Goal: Task Accomplishment & Management: Manage account settings

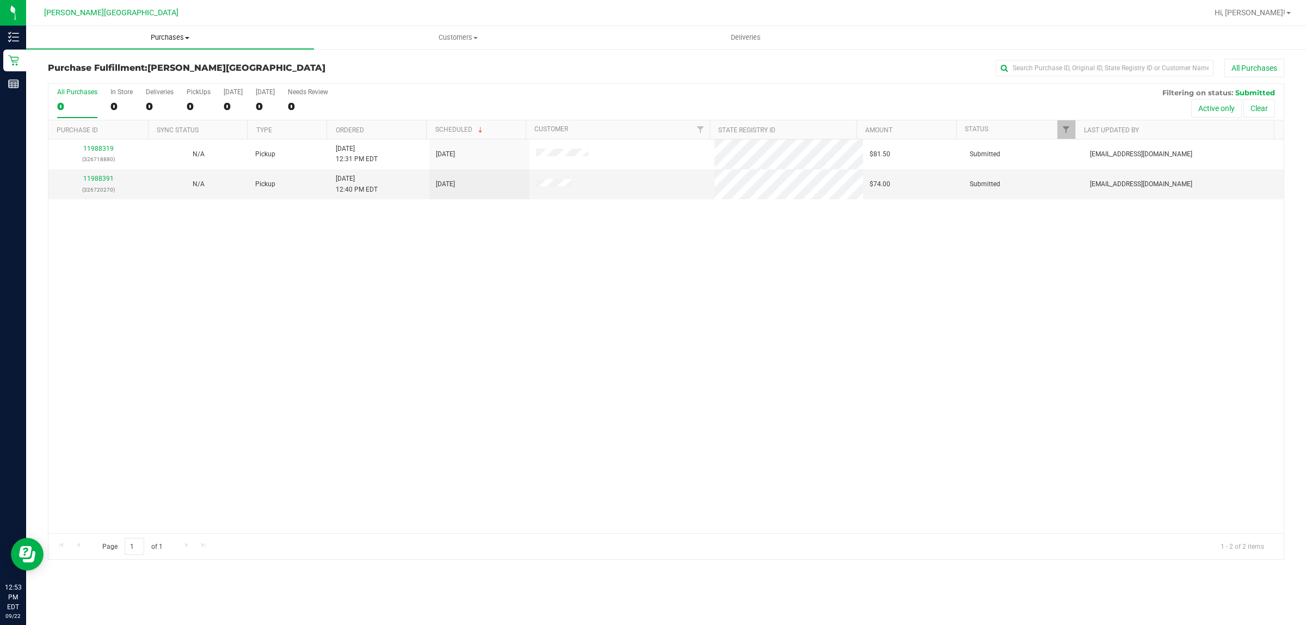
click at [175, 38] on span "Purchases" at bounding box center [170, 38] width 288 height 10
click at [339, 288] on div "11988319 (326718880) N/A Pickup [DATE] 12:31 PM EDT 9/22/2025 $81.50 Submitted …" at bounding box center [665, 335] width 1235 height 393
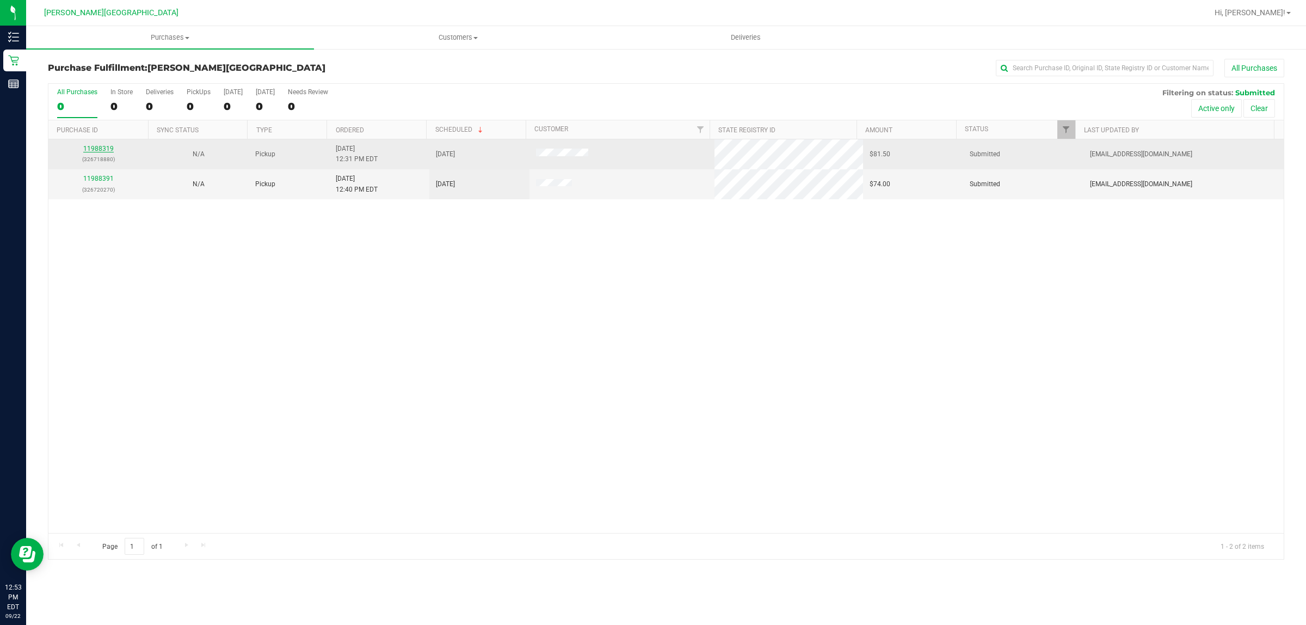
click at [93, 147] on link "11988319" at bounding box center [98, 149] width 30 height 8
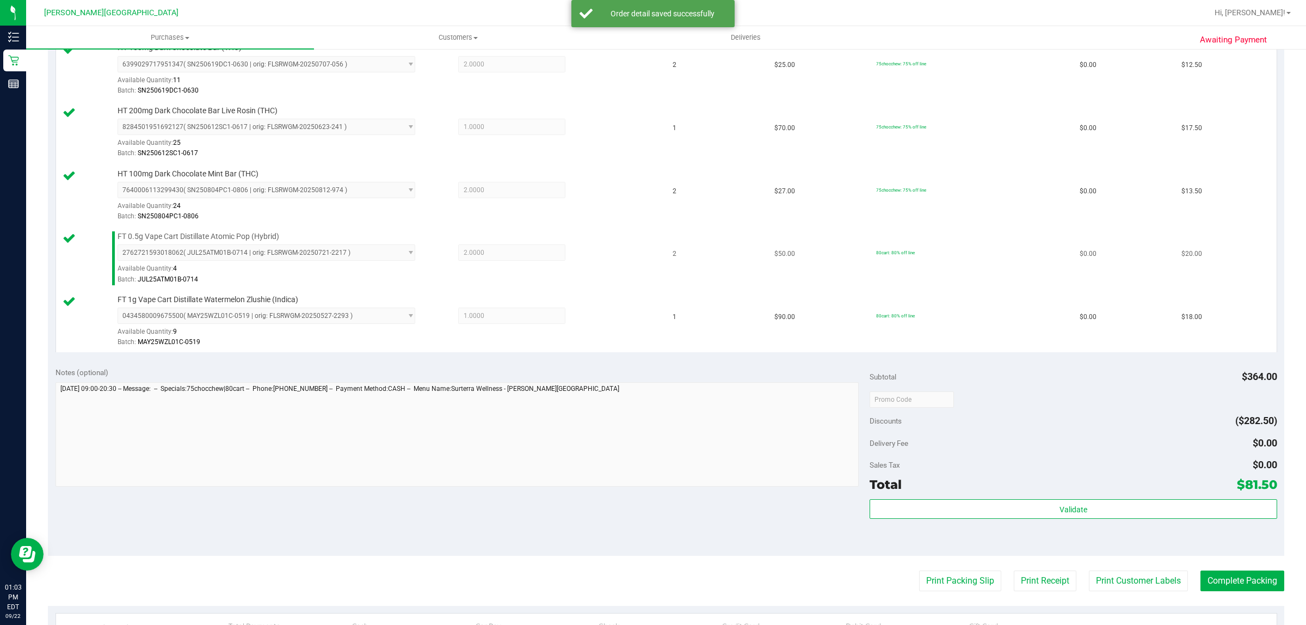
scroll to position [517, 0]
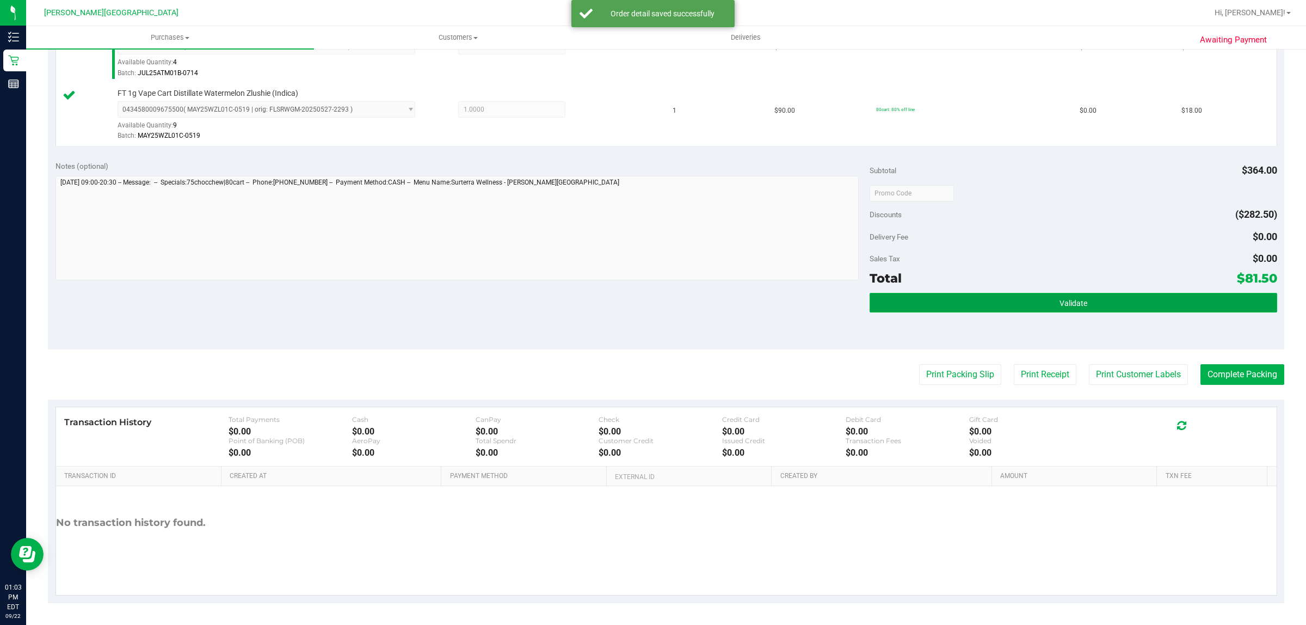
click at [1160, 303] on button "Validate" at bounding box center [1073, 303] width 407 height 20
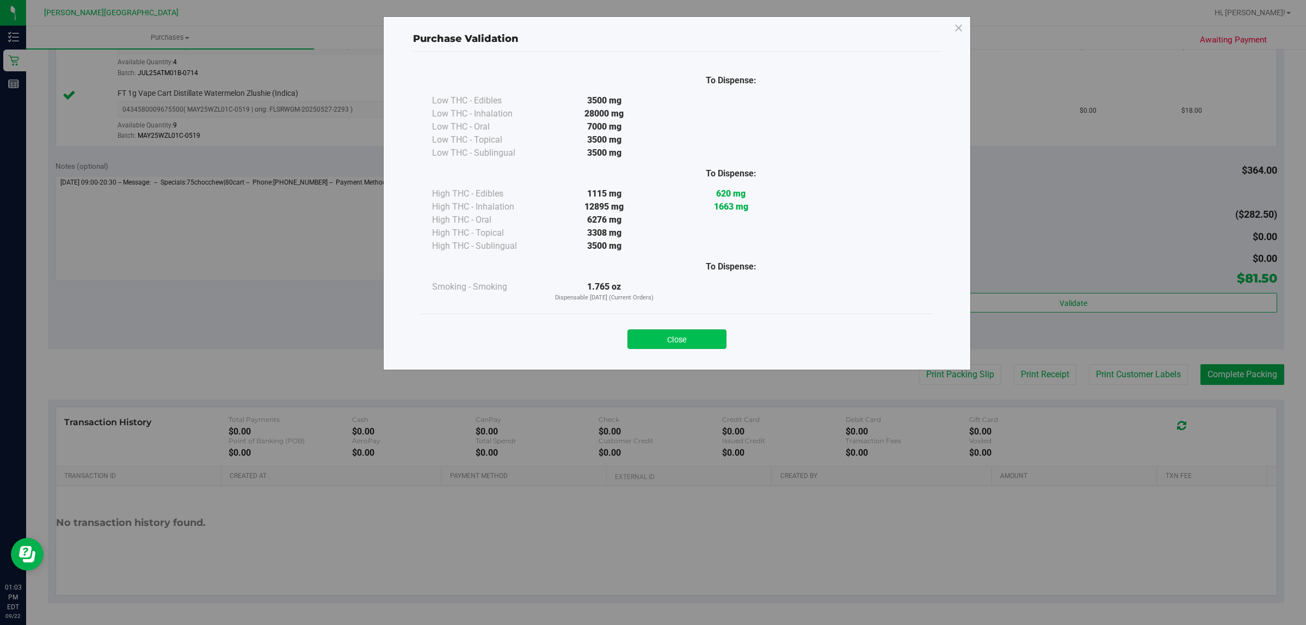
click at [671, 341] on button "Close" at bounding box center [676, 339] width 99 height 20
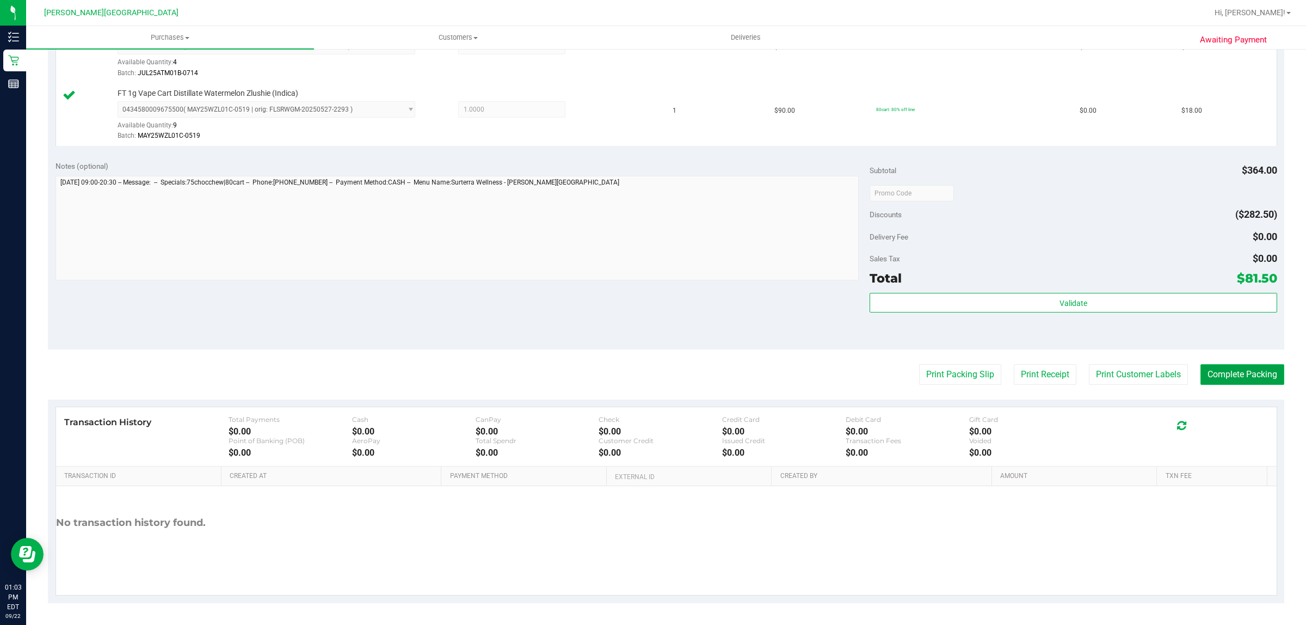
click at [1255, 372] on button "Complete Packing" at bounding box center [1242, 374] width 84 height 21
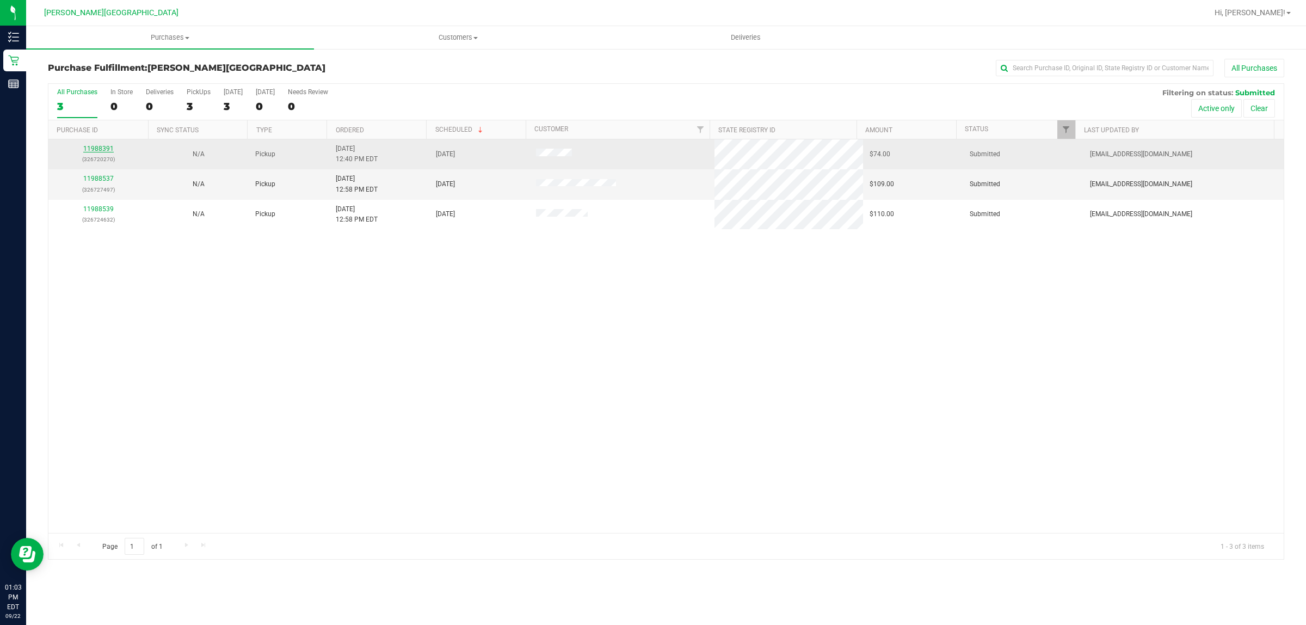
click at [108, 150] on link "11988391" at bounding box center [98, 149] width 30 height 8
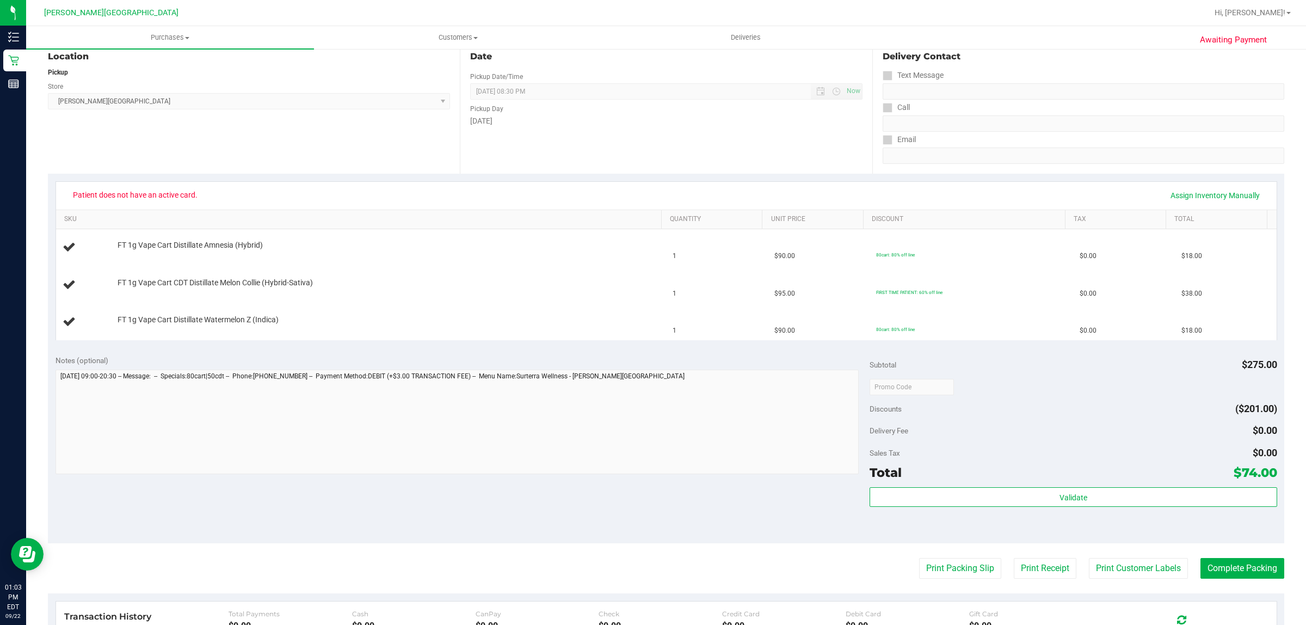
scroll to position [313, 0]
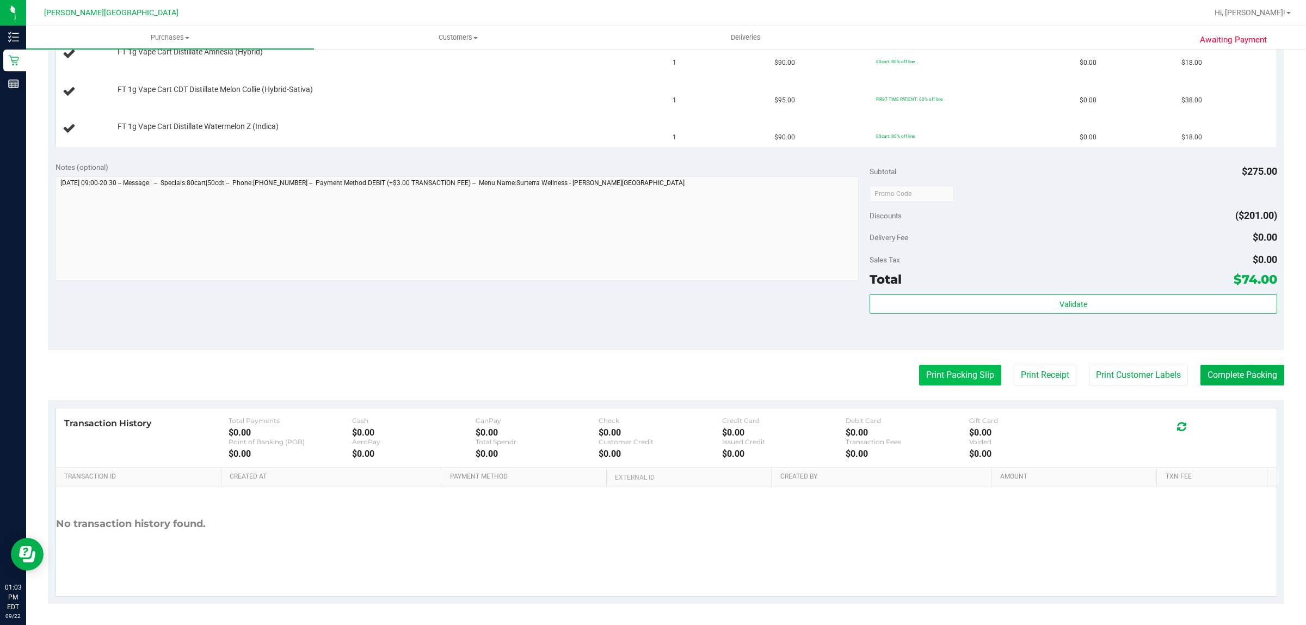
click at [964, 371] on button "Print Packing Slip" at bounding box center [960, 375] width 82 height 21
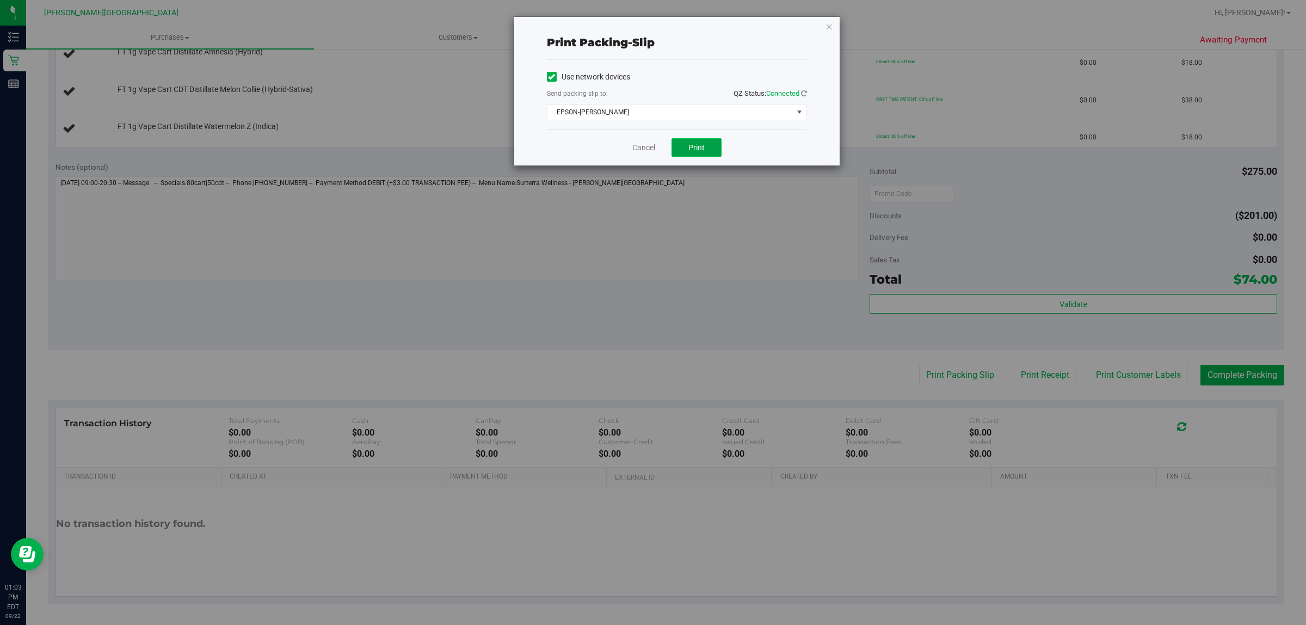
click at [698, 144] on span "Print" at bounding box center [696, 147] width 16 height 9
click at [830, 22] on icon "button" at bounding box center [829, 26] width 8 height 13
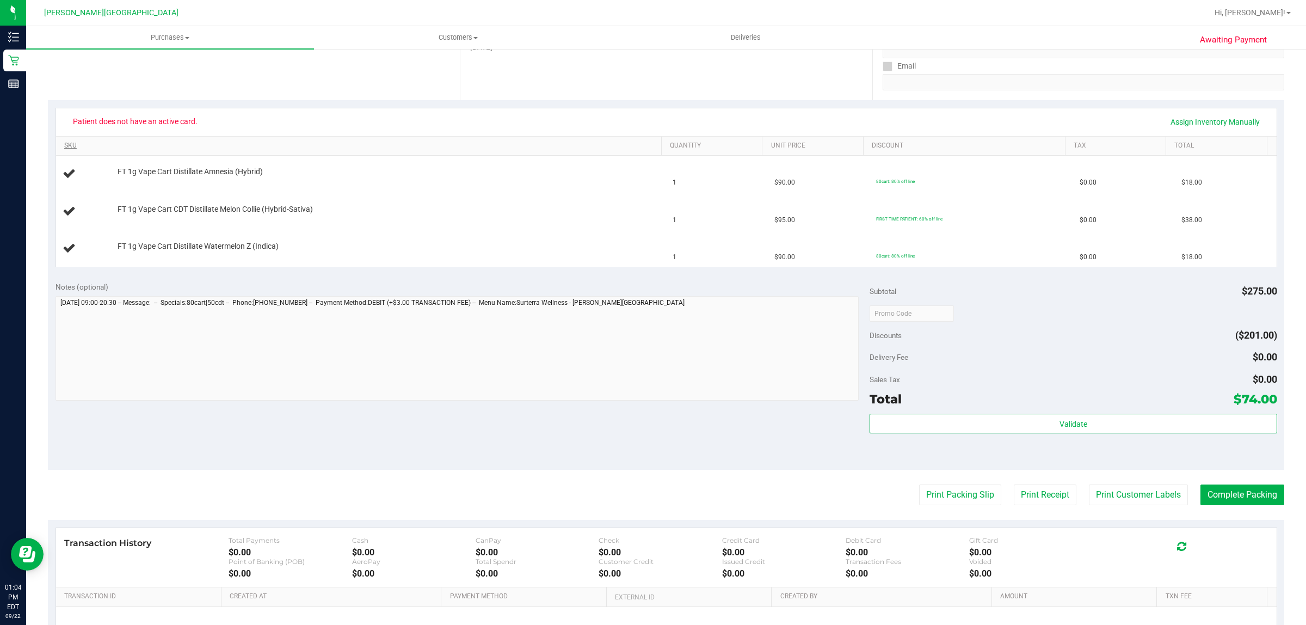
scroll to position [0, 0]
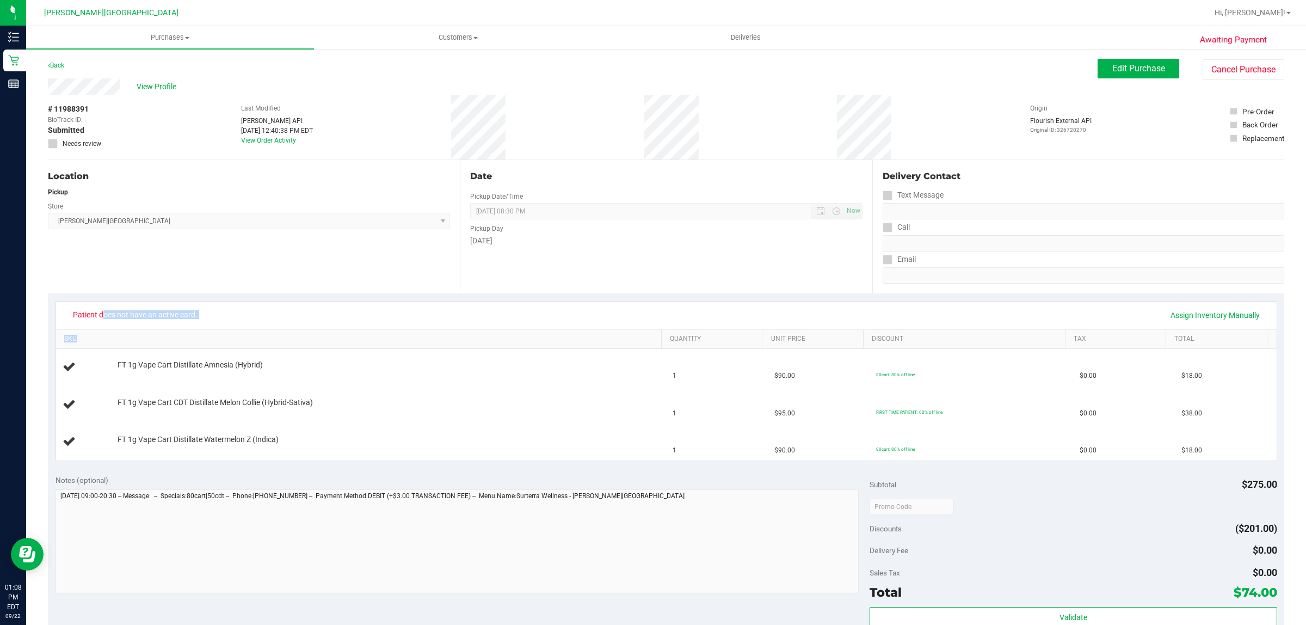
drag, startPoint x: 243, startPoint y: 308, endPoint x: 219, endPoint y: 329, distance: 32.0
click at [219, 329] on div "Patient does not have an active card. Assign Inventory Manually SKU Quantity Un…" at bounding box center [667, 380] width 1222 height 159
copy div "Patient does not have an active card. Assign Inventory Manually SKU"
click at [1133, 70] on span "Edit Purchase" at bounding box center [1138, 68] width 53 height 10
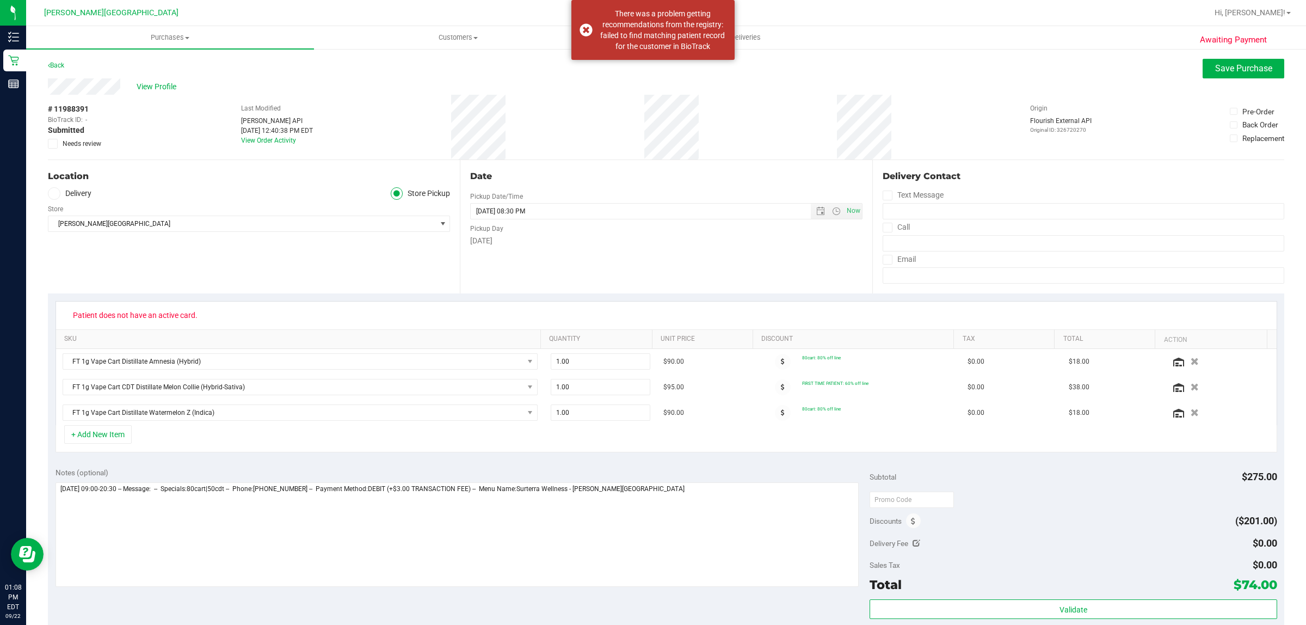
click at [50, 144] on icon at bounding box center [53, 144] width 7 height 0
click at [0, 0] on input "Needs review" at bounding box center [0, 0] width 0 height 0
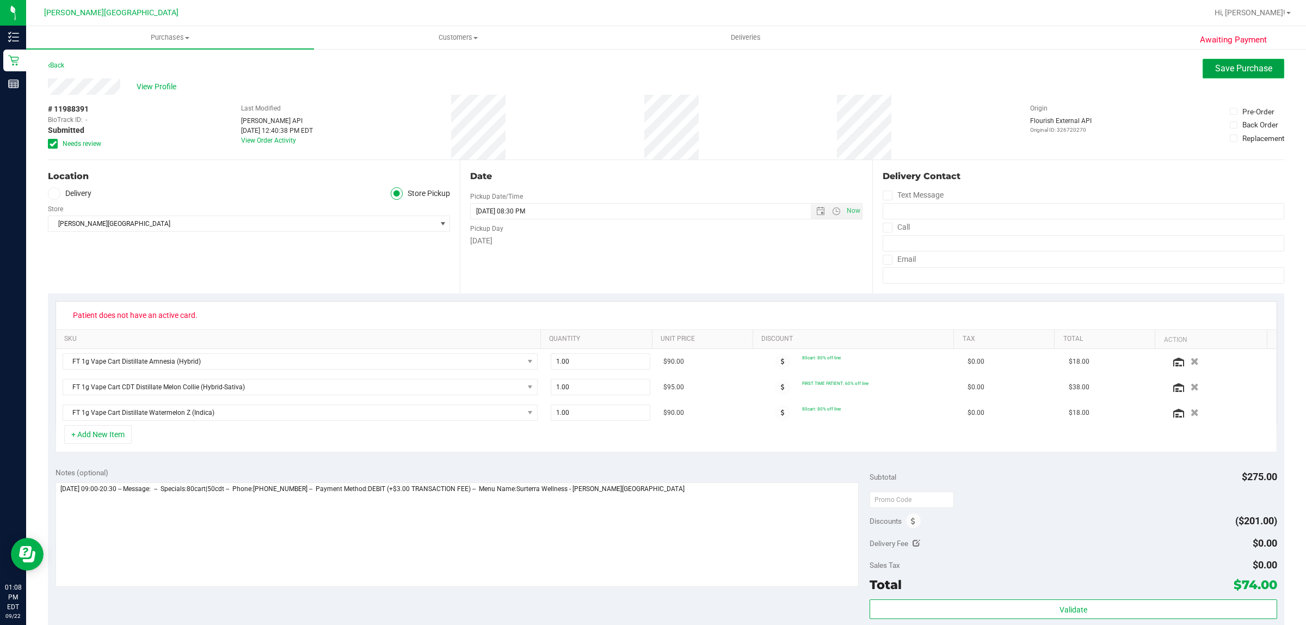
click at [1224, 61] on button "Save Purchase" at bounding box center [1244, 69] width 82 height 20
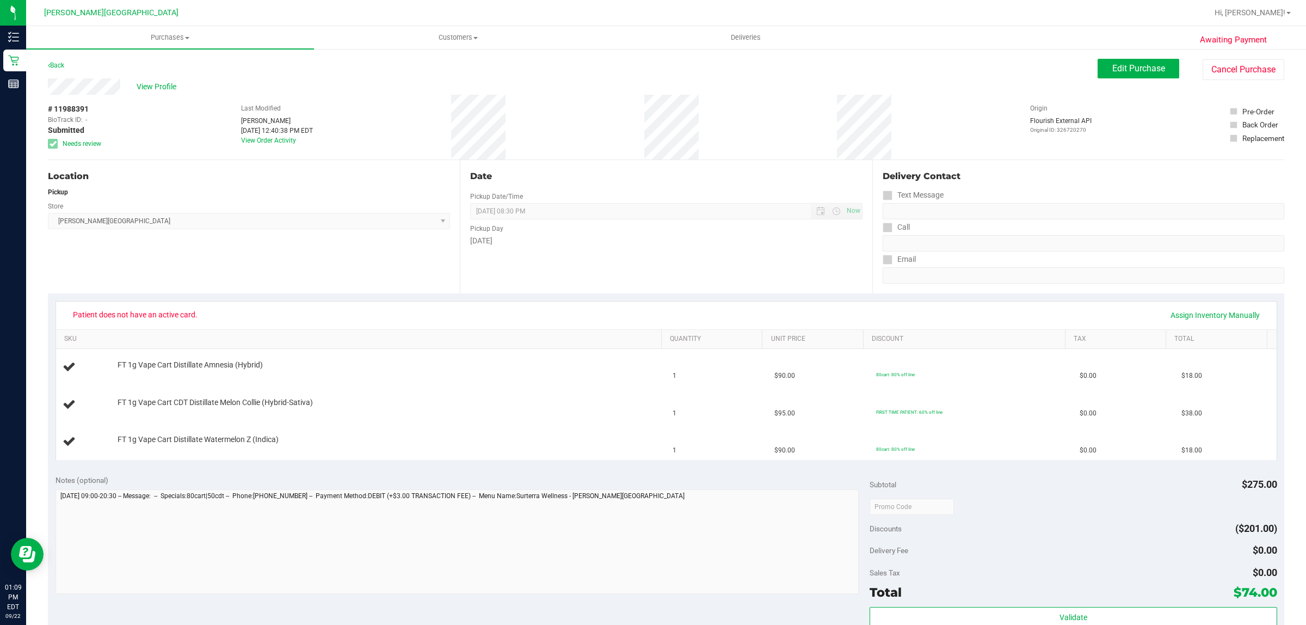
drag, startPoint x: 113, startPoint y: 128, endPoint x: 134, endPoint y: 143, distance: 25.8
click at [114, 128] on div "# 11988391 BioTrack ID: - Submitted Needs review Last Modified [PERSON_NAME] [D…" at bounding box center [666, 127] width 1236 height 65
click at [162, 88] on span "View Profile" at bounding box center [159, 86] width 44 height 11
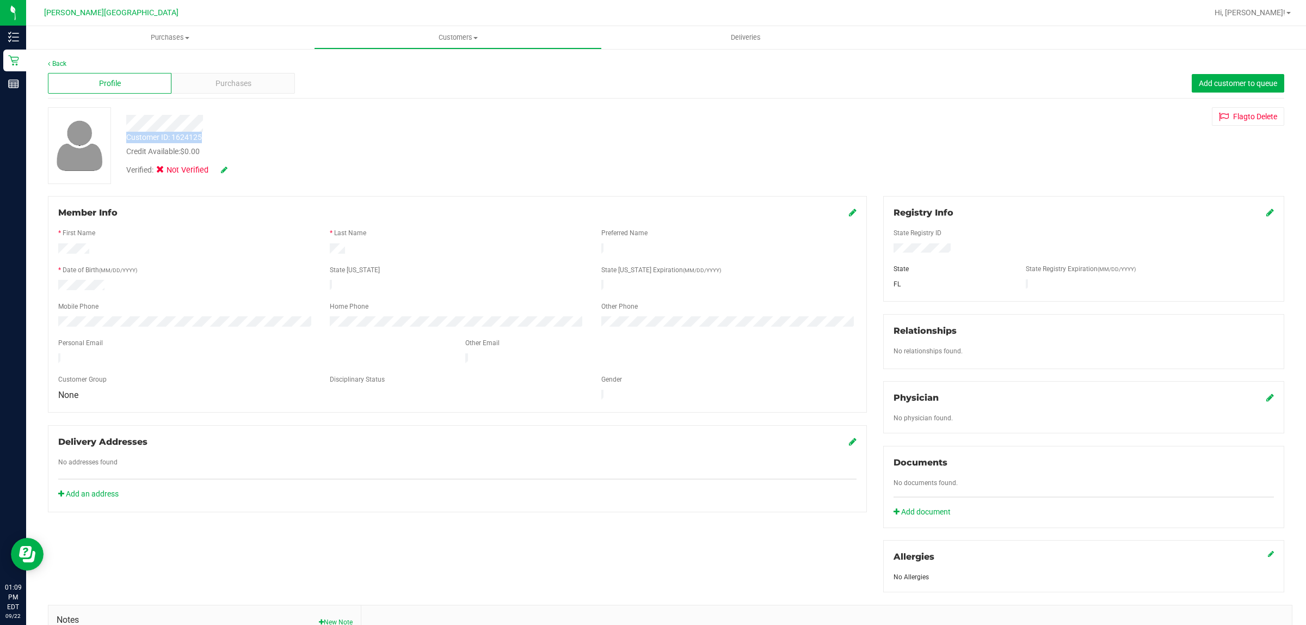
drag, startPoint x: 222, startPoint y: 134, endPoint x: 124, endPoint y: 138, distance: 98.0
click at [124, 138] on div "Customer ID: 1624125 Credit Available: $0.00" at bounding box center [431, 145] width 626 height 26
copy div "Customer ID: 1624125"
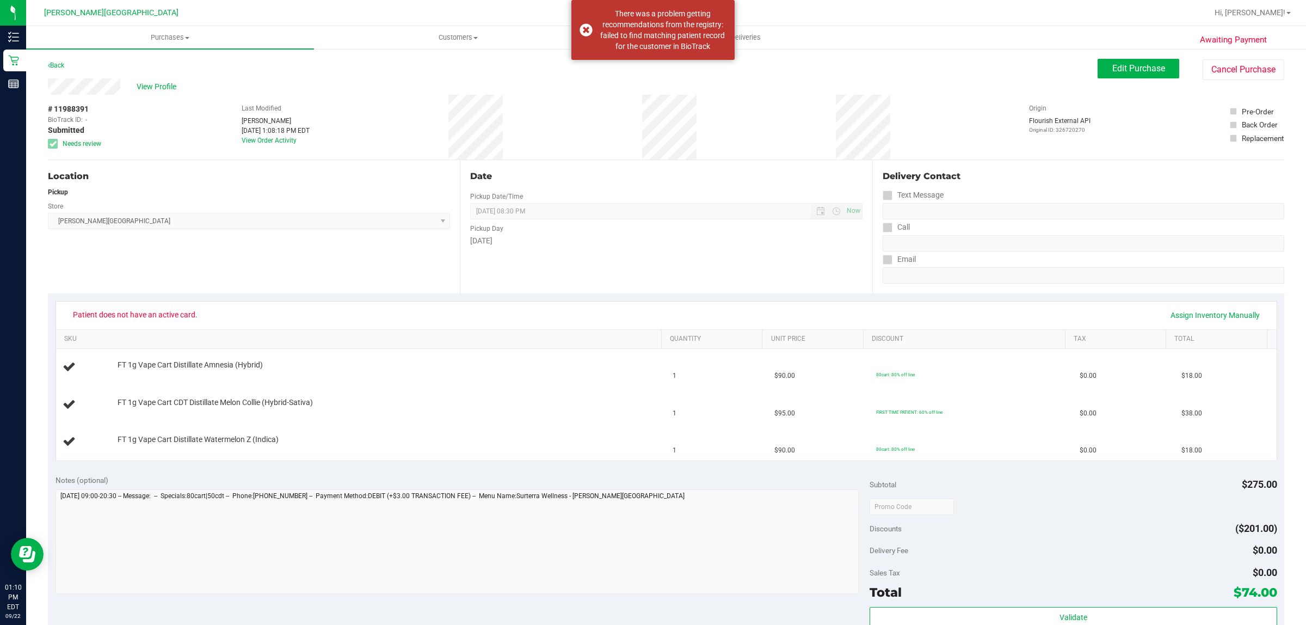
drag, startPoint x: 230, startPoint y: 316, endPoint x: 202, endPoint y: 313, distance: 27.3
click at [202, 313] on div "Patient does not have an active card. Assign Inventory Manually" at bounding box center [666, 315] width 1201 height 19
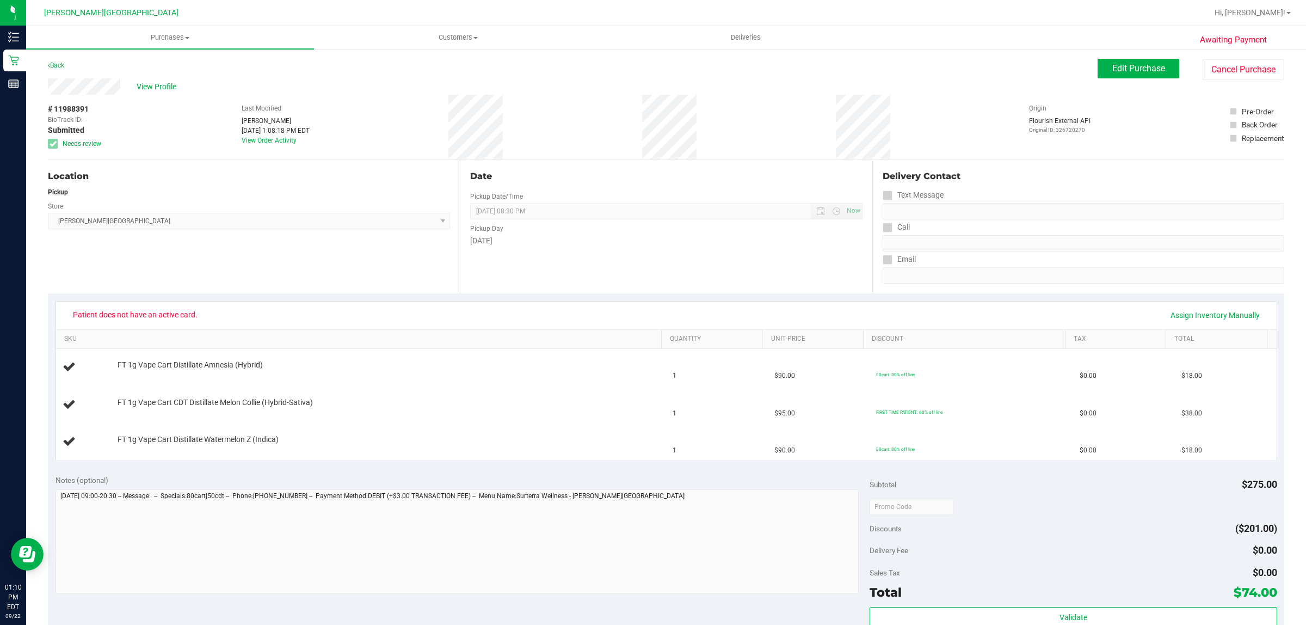
copy span "Patient does not have an active card."
click at [371, 120] on div "# 11988391 BioTrack ID: - Submitted Needs review Last Modified [PERSON_NAME] [D…" at bounding box center [666, 127] width 1236 height 65
click at [1150, 61] on button "Edit Purchase" at bounding box center [1139, 69] width 82 height 20
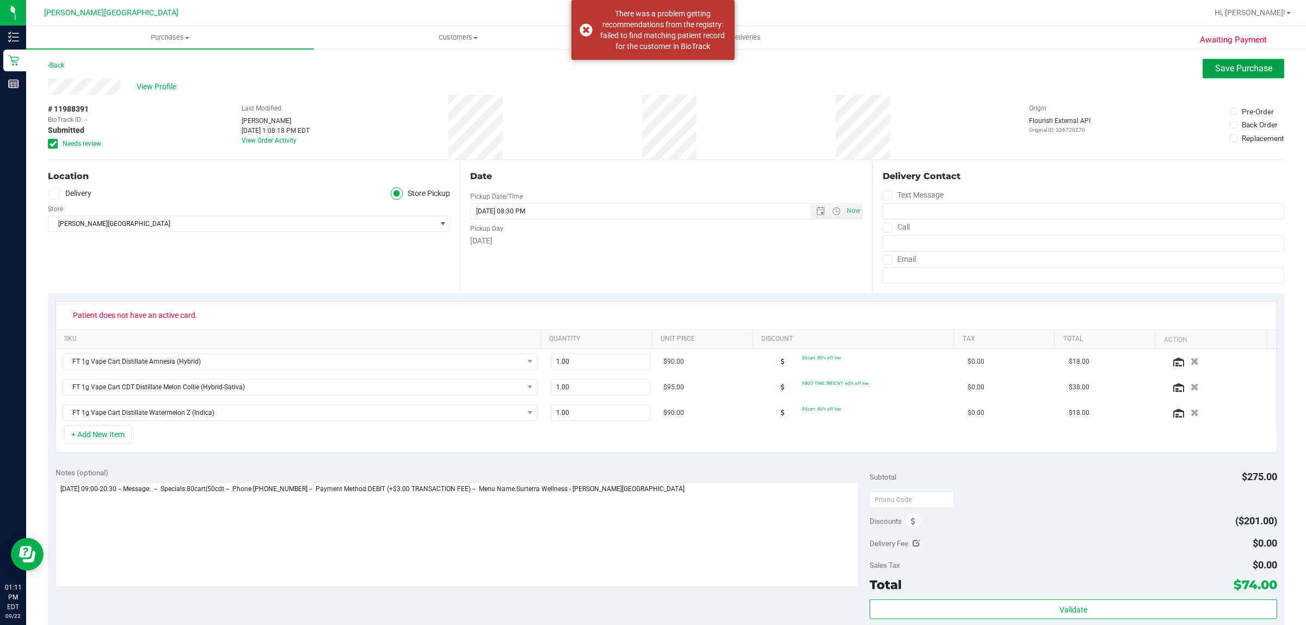
click at [1242, 67] on span "Save Purchase" at bounding box center [1243, 68] width 57 height 10
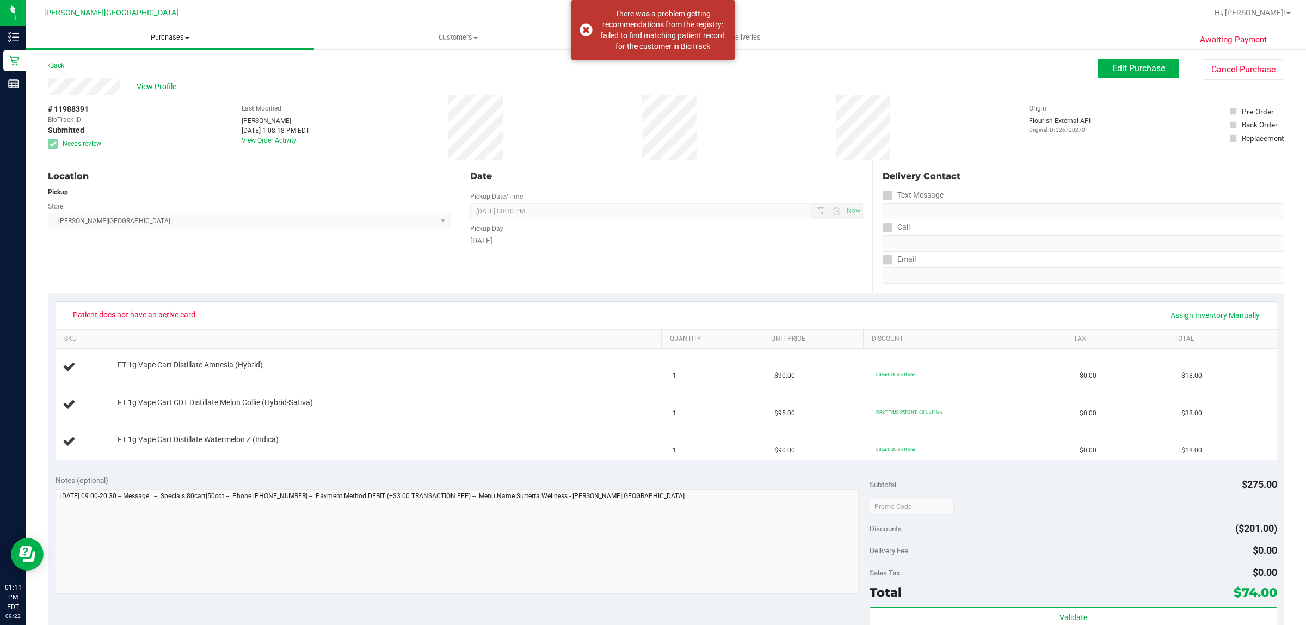
click at [157, 36] on span "Purchases" at bounding box center [170, 38] width 288 height 10
click at [100, 75] on li "Fulfillment" at bounding box center [170, 78] width 288 height 13
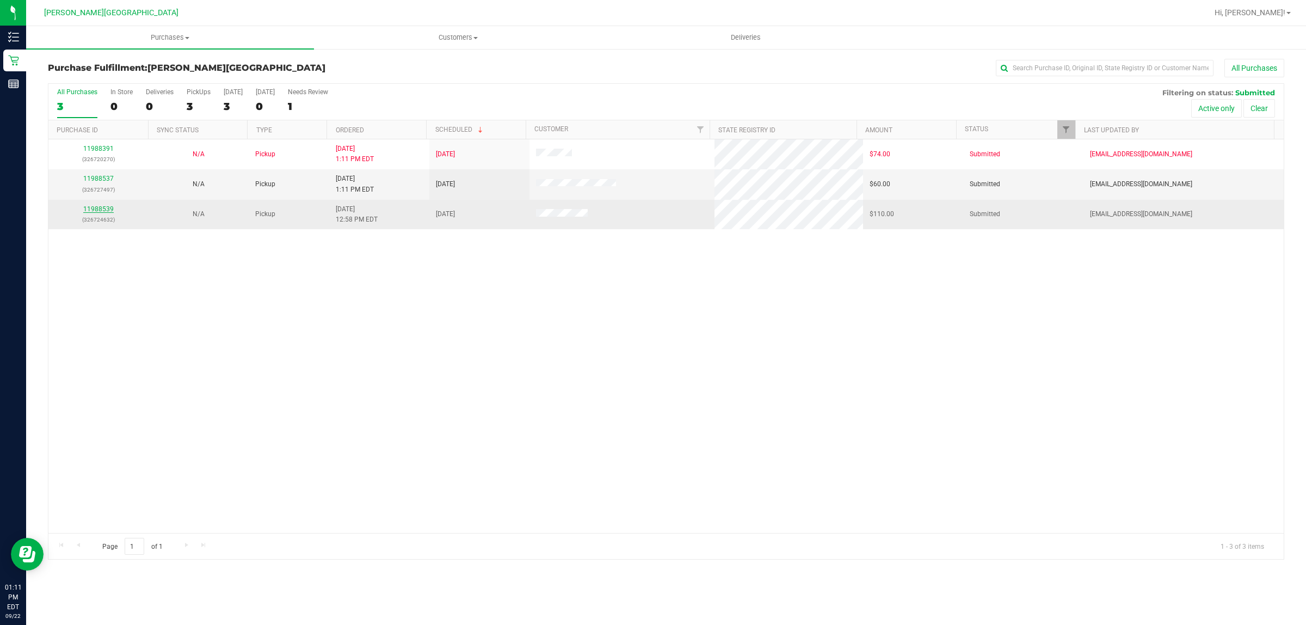
click at [109, 207] on link "11988539" at bounding box center [98, 209] width 30 height 8
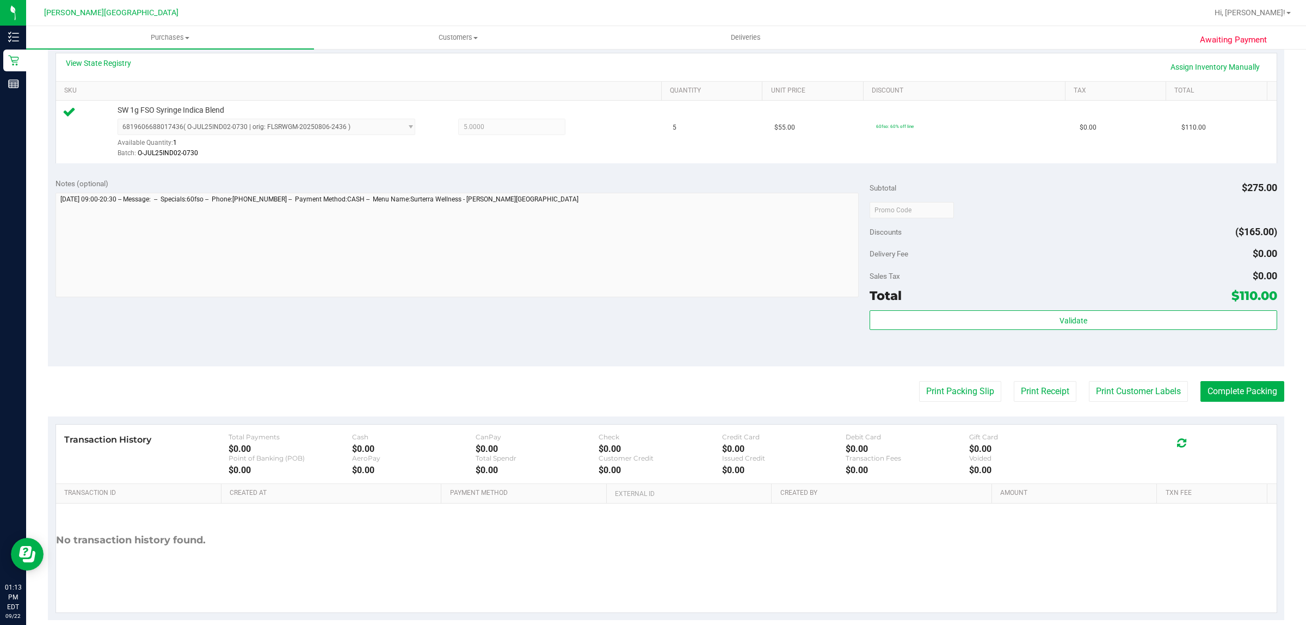
scroll to position [264, 0]
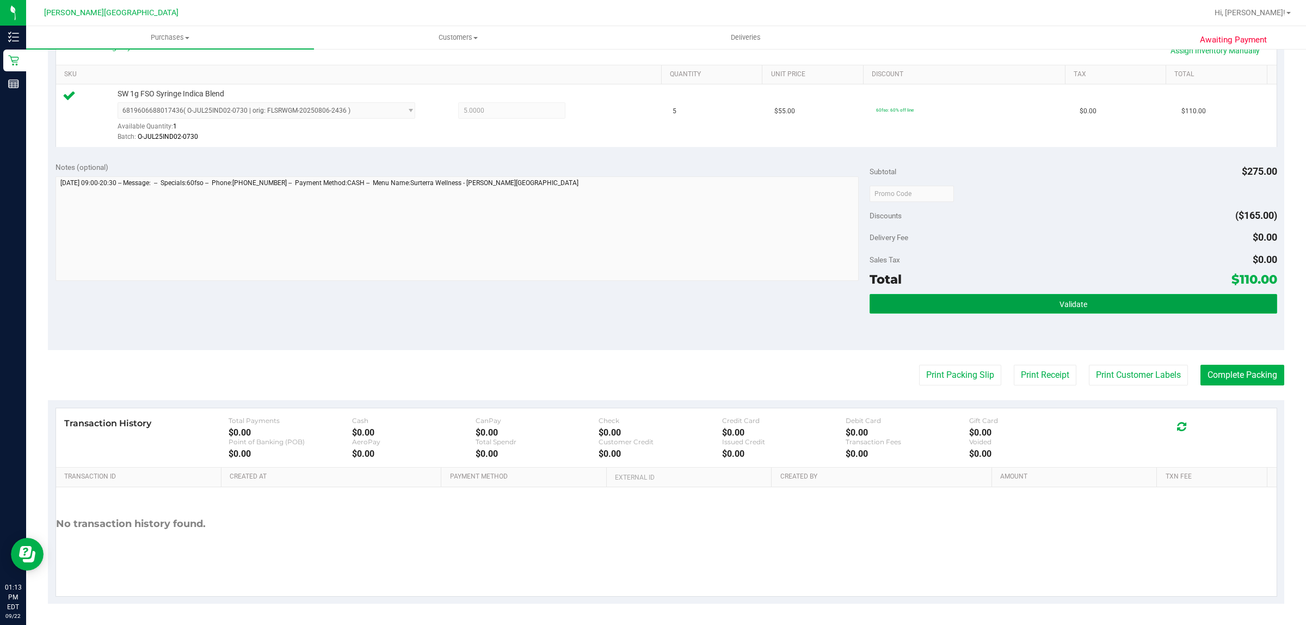
click at [950, 312] on button "Validate" at bounding box center [1073, 304] width 407 height 20
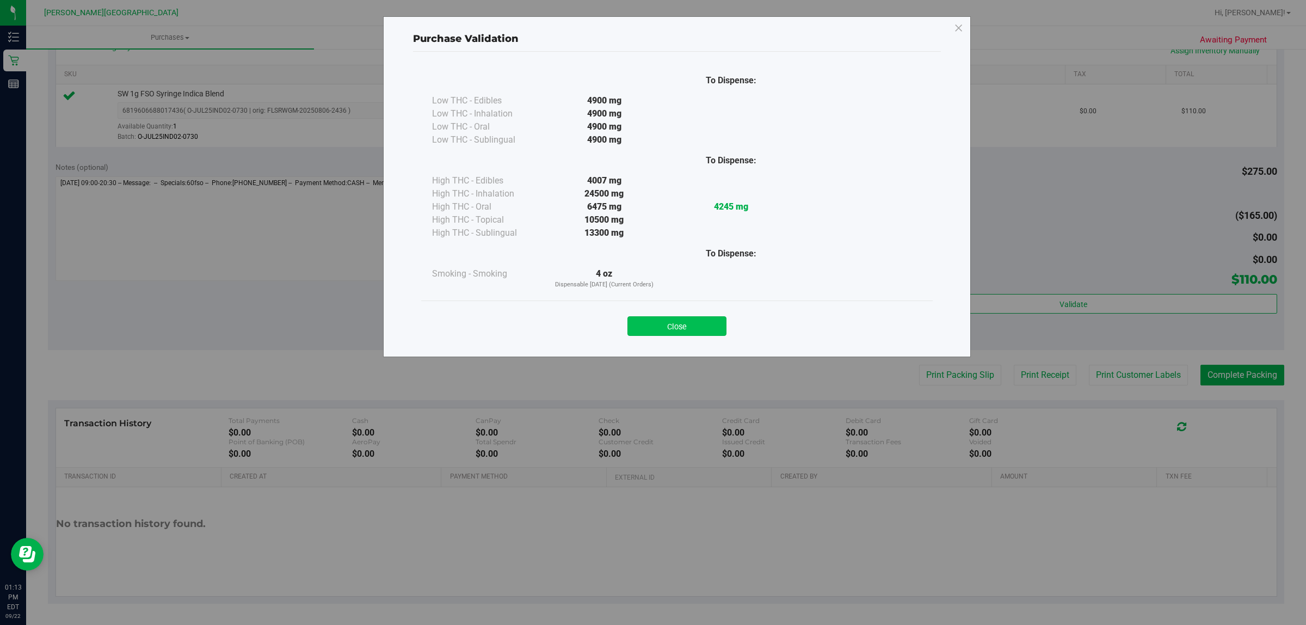
click at [694, 318] on button "Close" at bounding box center [676, 326] width 99 height 20
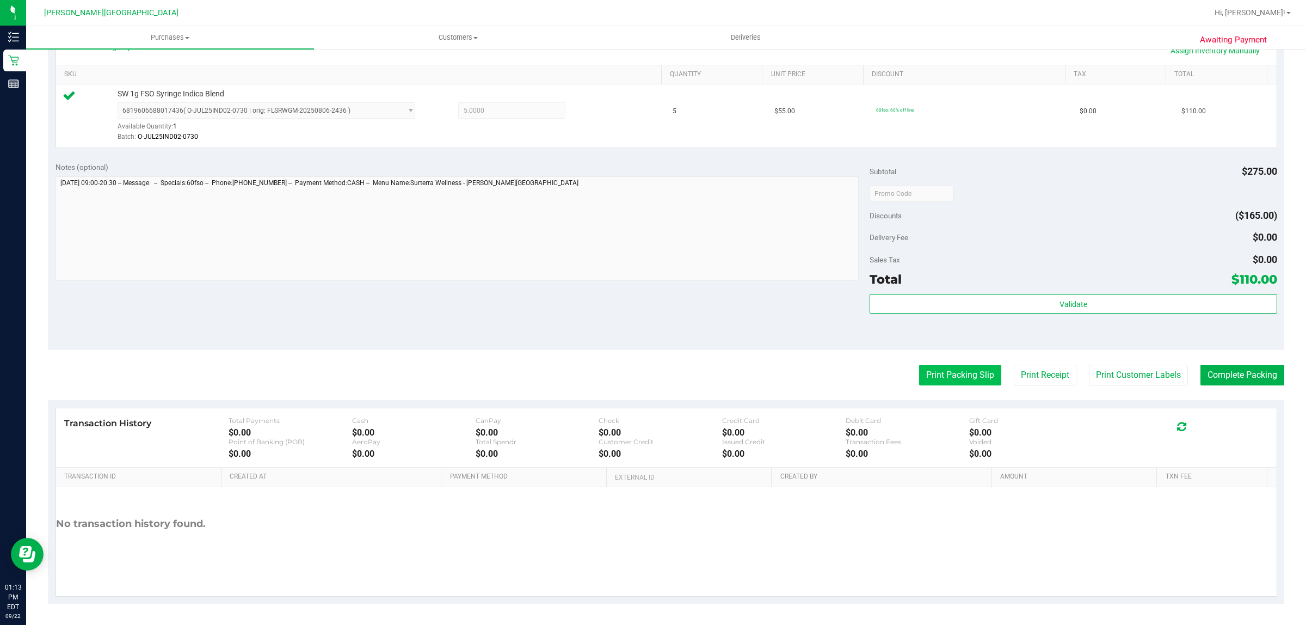
click at [926, 378] on button "Print Packing Slip" at bounding box center [960, 375] width 82 height 21
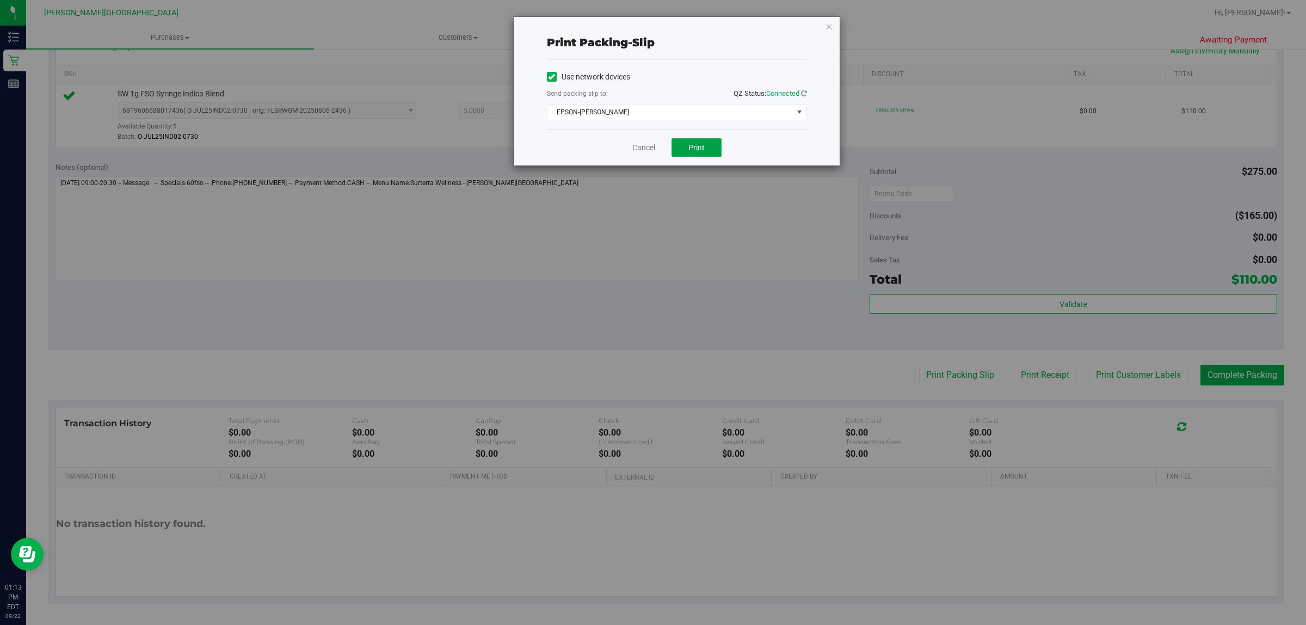
drag, startPoint x: 706, startPoint y: 148, endPoint x: 695, endPoint y: 158, distance: 15.1
click at [706, 147] on button "Print" at bounding box center [696, 147] width 50 height 19
click at [654, 147] on link "Cancel" at bounding box center [643, 147] width 23 height 11
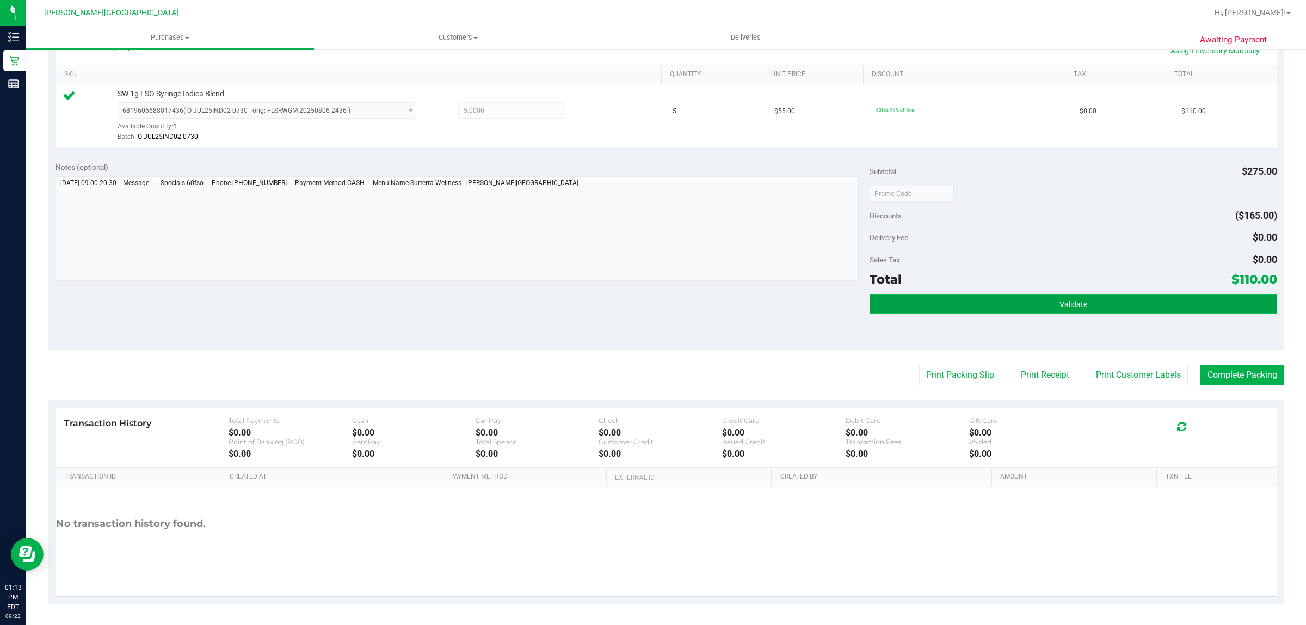
click at [1111, 294] on button "Validate" at bounding box center [1073, 304] width 407 height 20
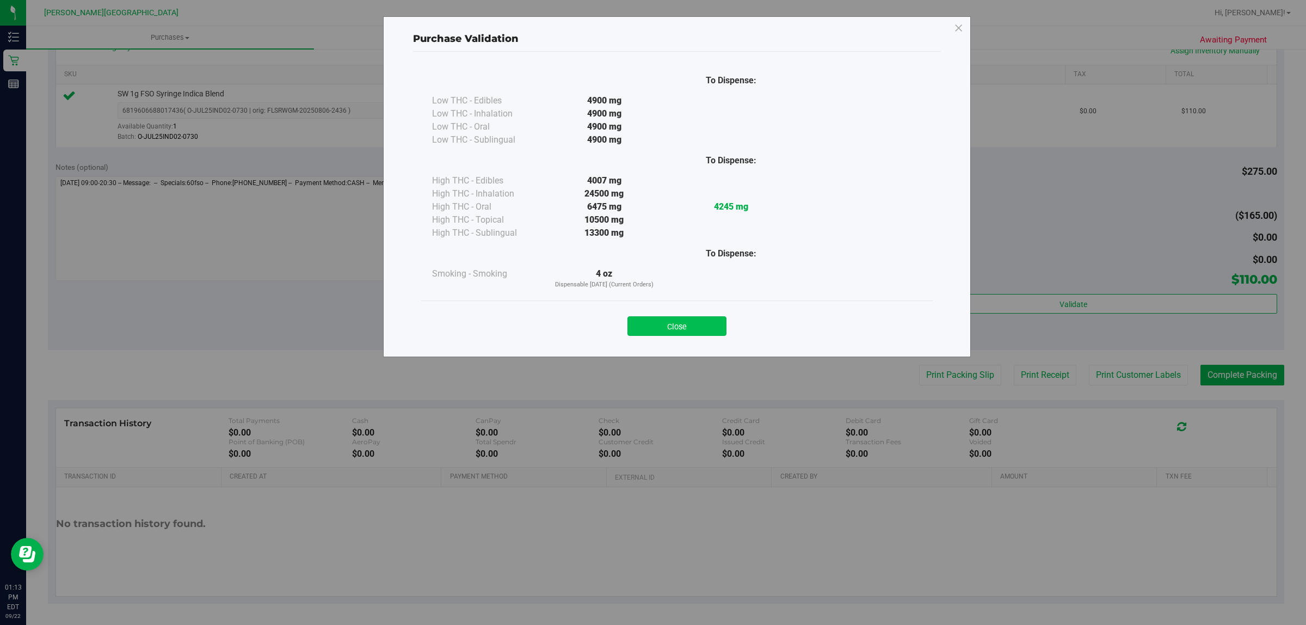
click at [686, 324] on button "Close" at bounding box center [676, 326] width 99 height 20
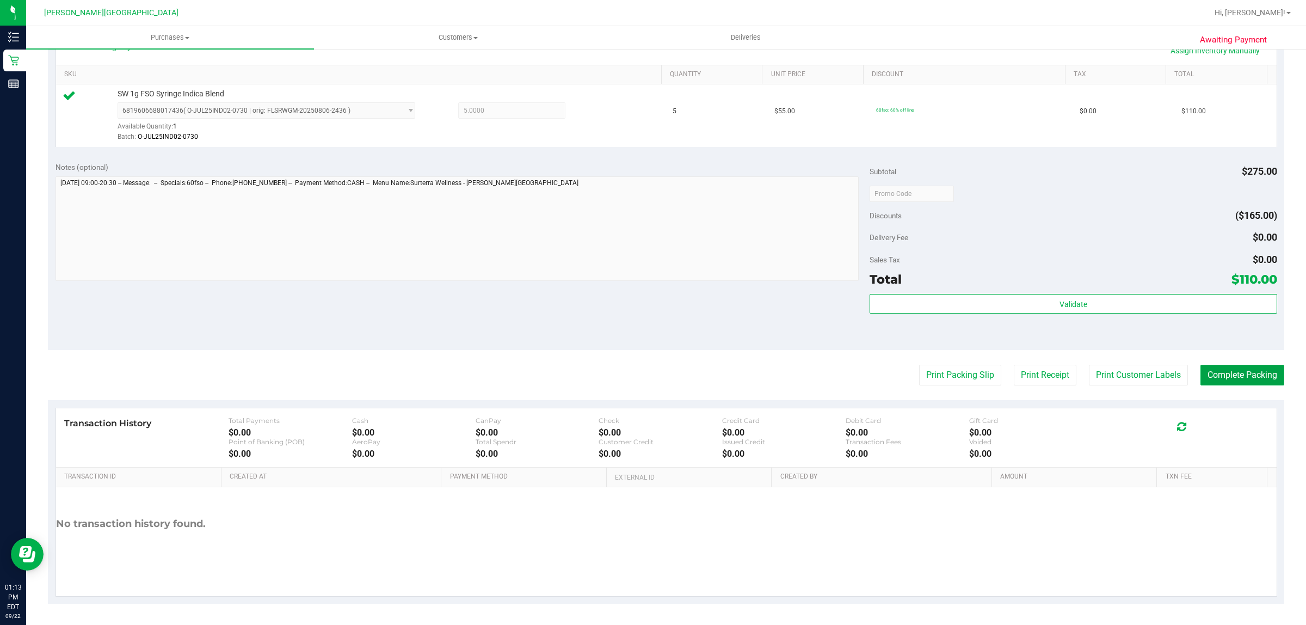
click at [1249, 379] on button "Complete Packing" at bounding box center [1242, 375] width 84 height 21
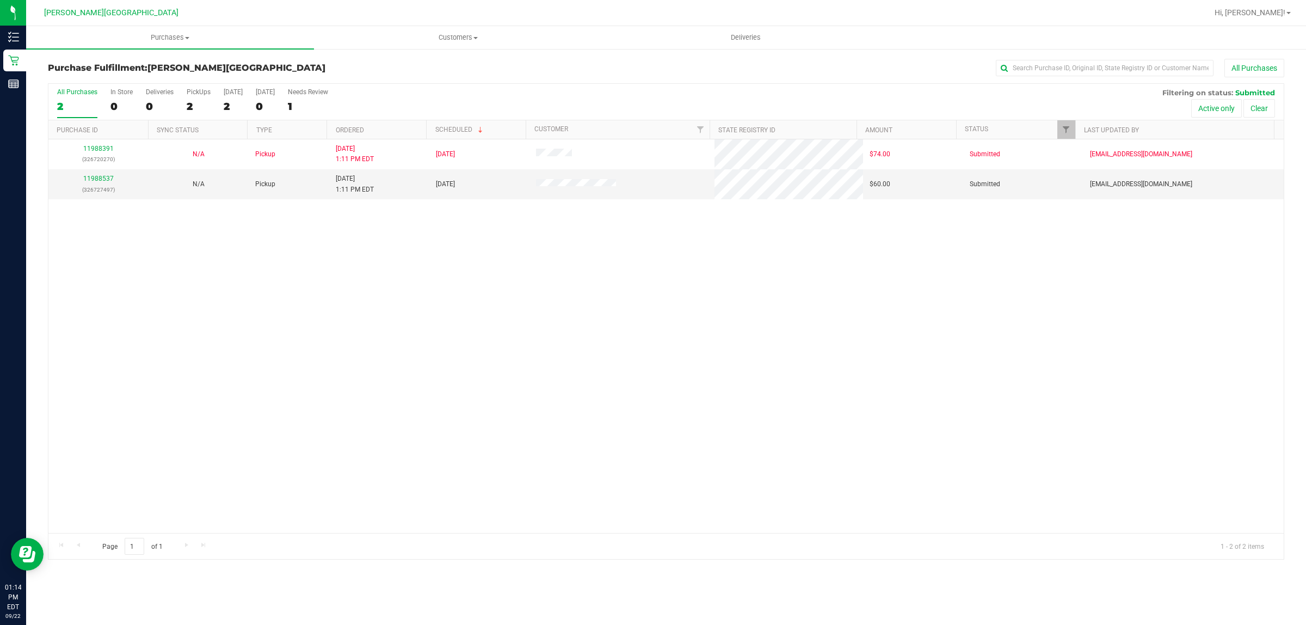
click at [473, 396] on div "11988391 (326720270) N/A Pickup [DATE] 1:11 PM EDT 9/22/2025 $74.00 Submitted […" at bounding box center [665, 335] width 1235 height 393
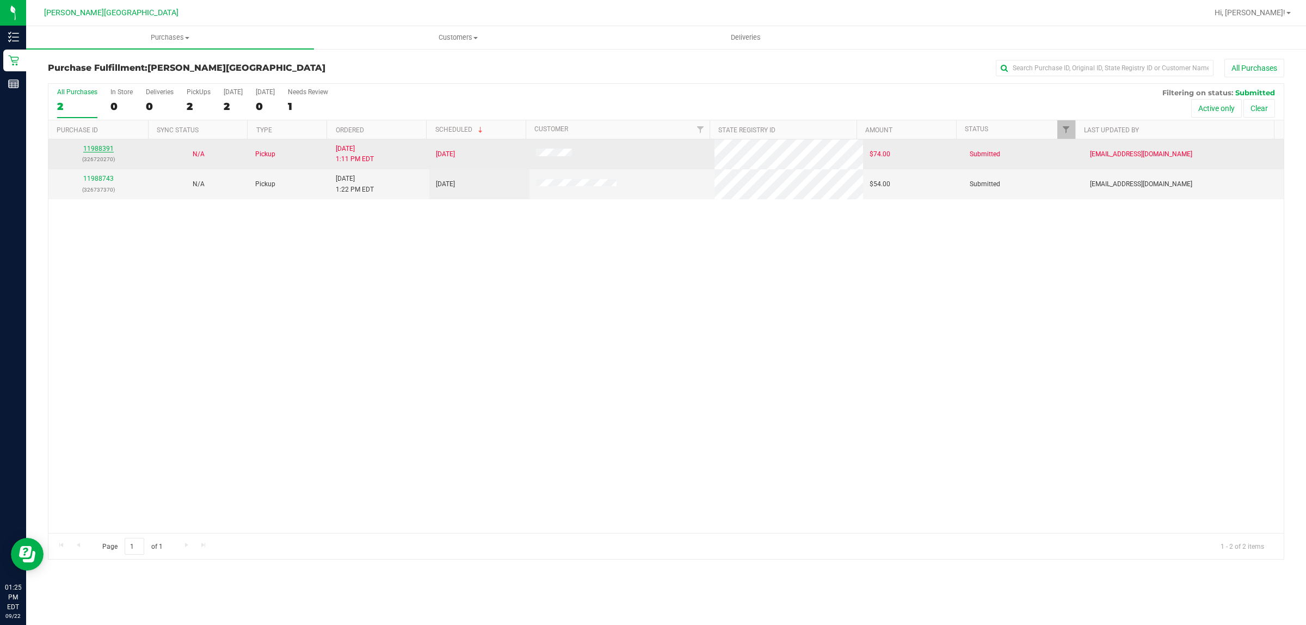
click at [101, 150] on link "11988391" at bounding box center [98, 149] width 30 height 8
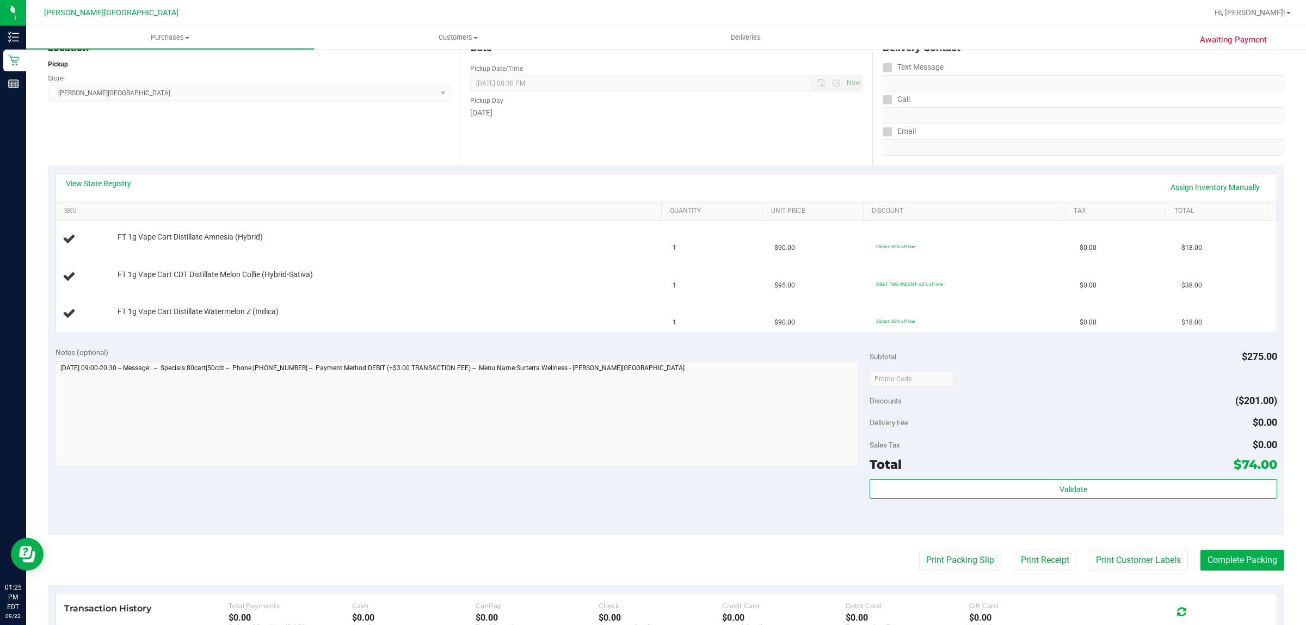
scroll to position [136, 0]
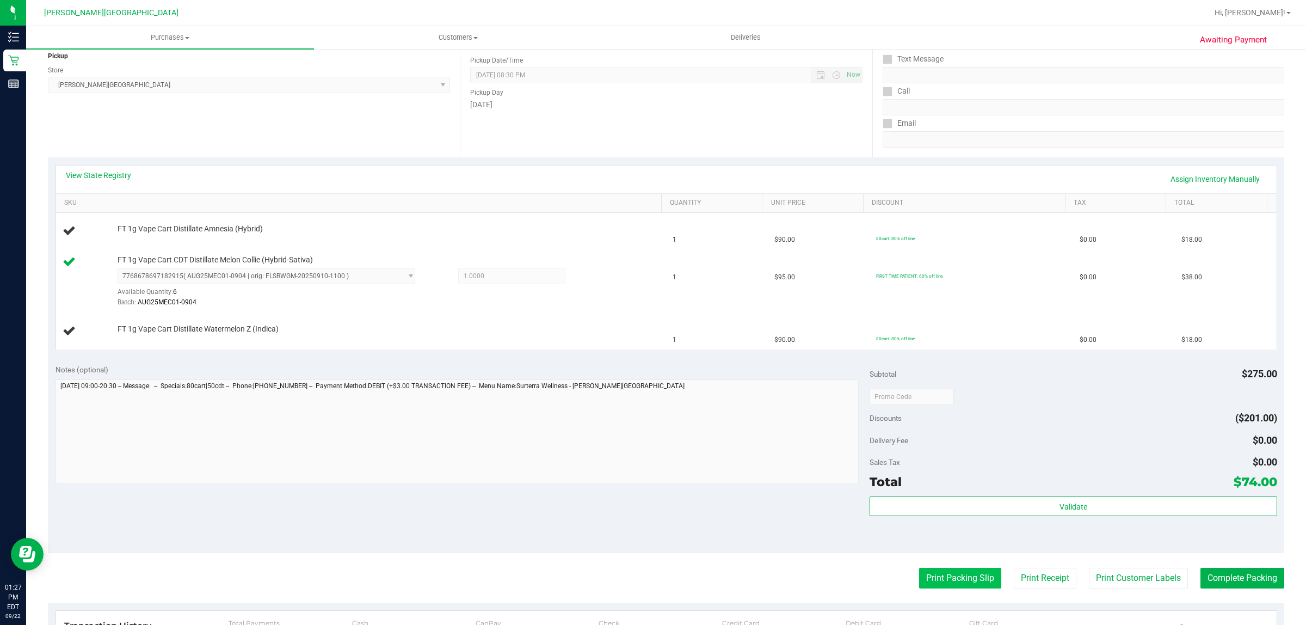
click at [974, 587] on button "Print Packing Slip" at bounding box center [960, 578] width 82 height 21
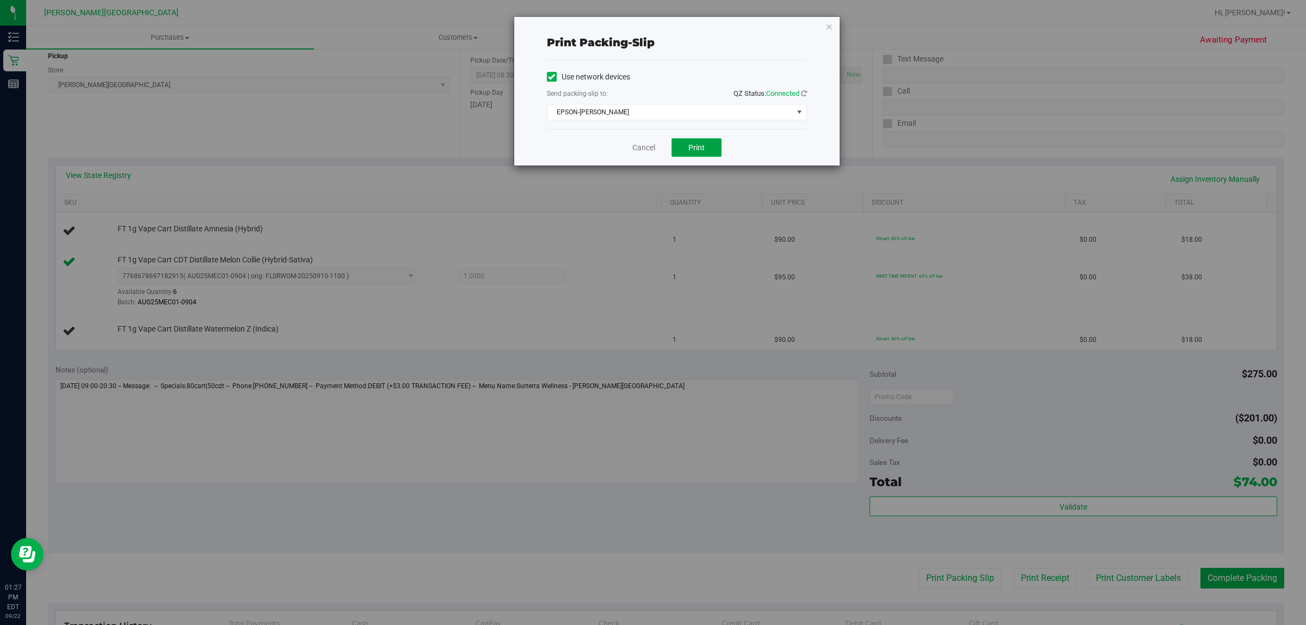
click at [707, 142] on button "Print" at bounding box center [696, 147] width 50 height 19
click at [828, 21] on icon "button" at bounding box center [829, 26] width 8 height 13
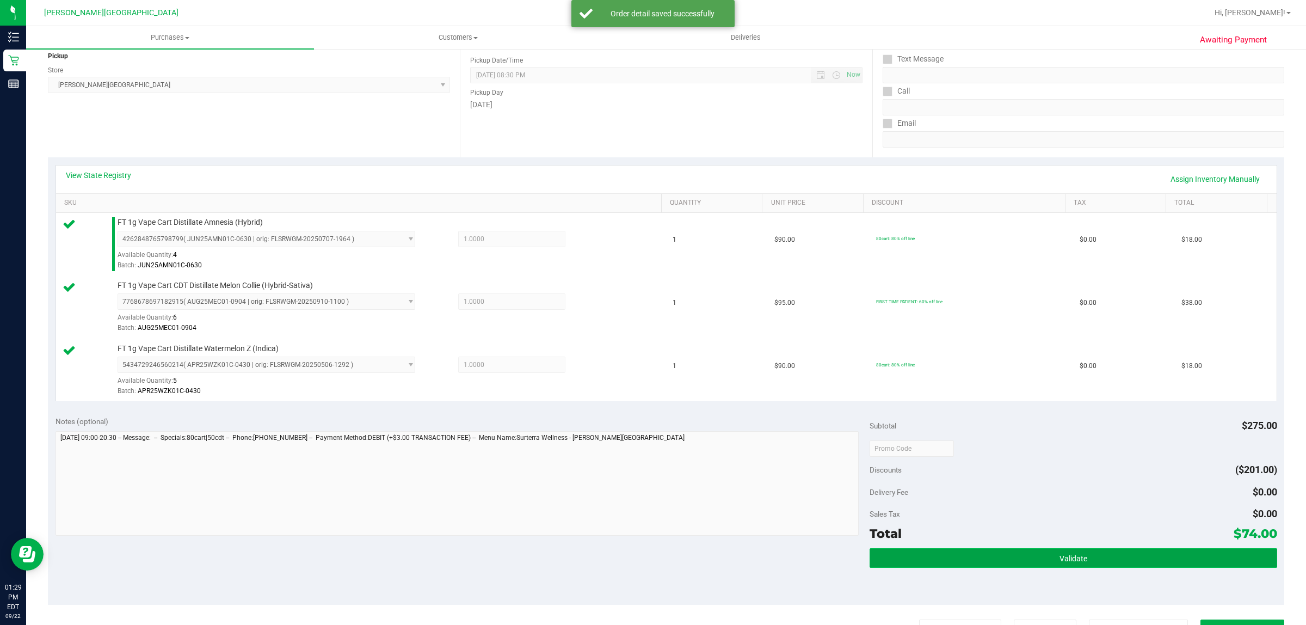
click at [934, 561] on button "Validate" at bounding box center [1073, 558] width 407 height 20
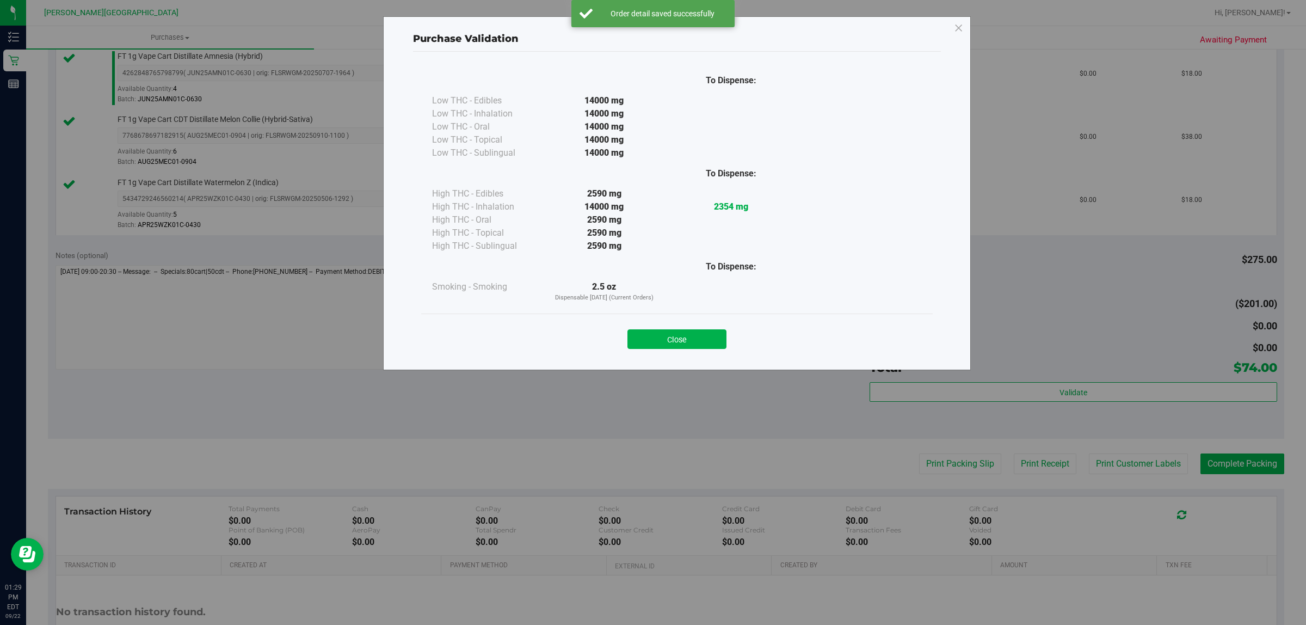
scroll to position [391, 0]
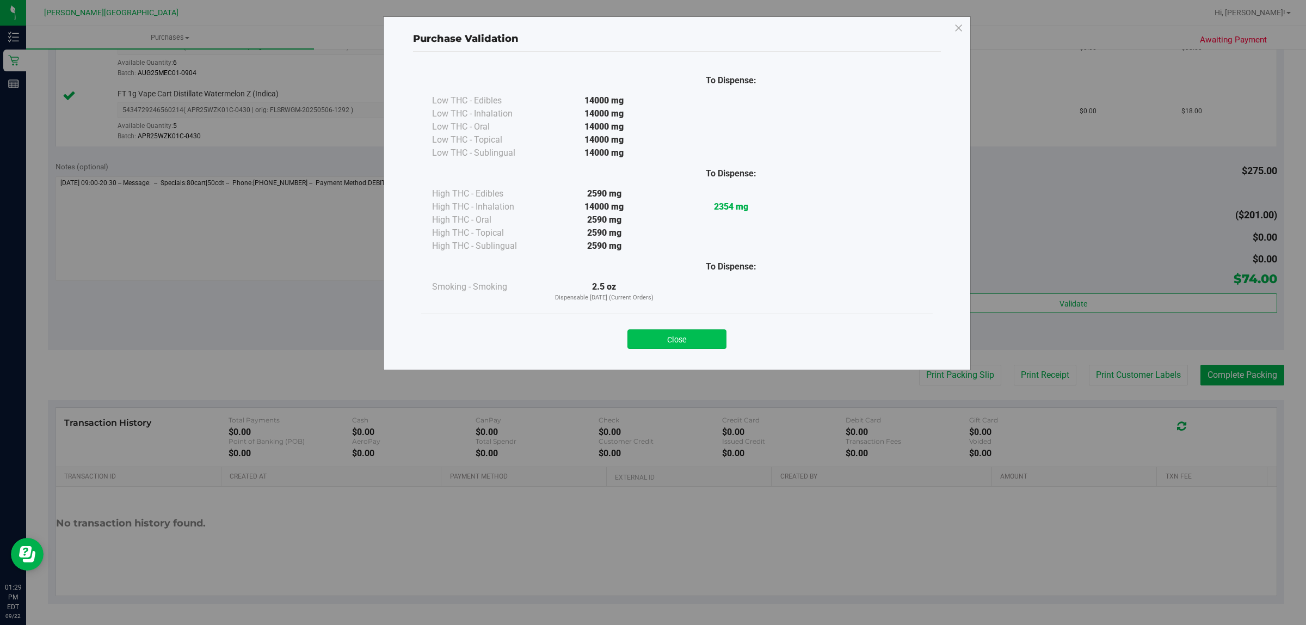
click at [686, 338] on button "Close" at bounding box center [676, 339] width 99 height 20
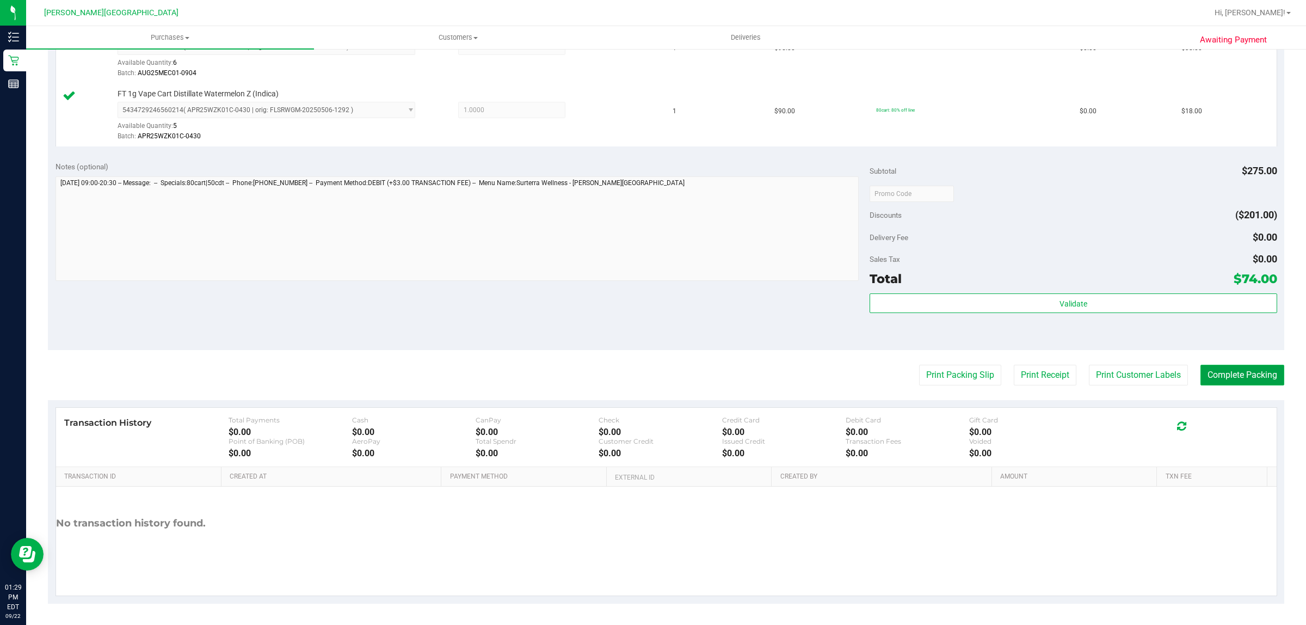
click at [1227, 372] on button "Complete Packing" at bounding box center [1242, 375] width 84 height 21
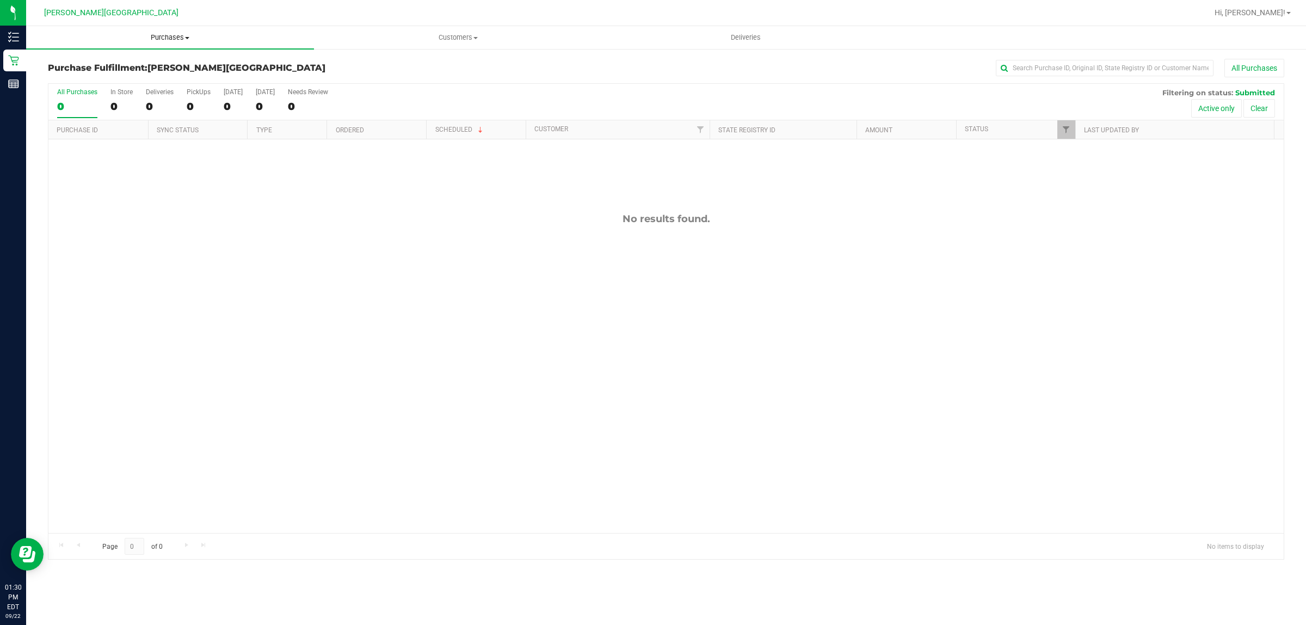
click at [166, 36] on span "Purchases" at bounding box center [170, 38] width 288 height 10
click at [162, 79] on li "Fulfillment" at bounding box center [170, 78] width 288 height 13
click at [162, 35] on span "Purchases" at bounding box center [170, 38] width 288 height 10
click at [112, 77] on li "Fulfillment" at bounding box center [170, 78] width 288 height 13
click at [426, 325] on div "No results found." at bounding box center [665, 372] width 1235 height 467
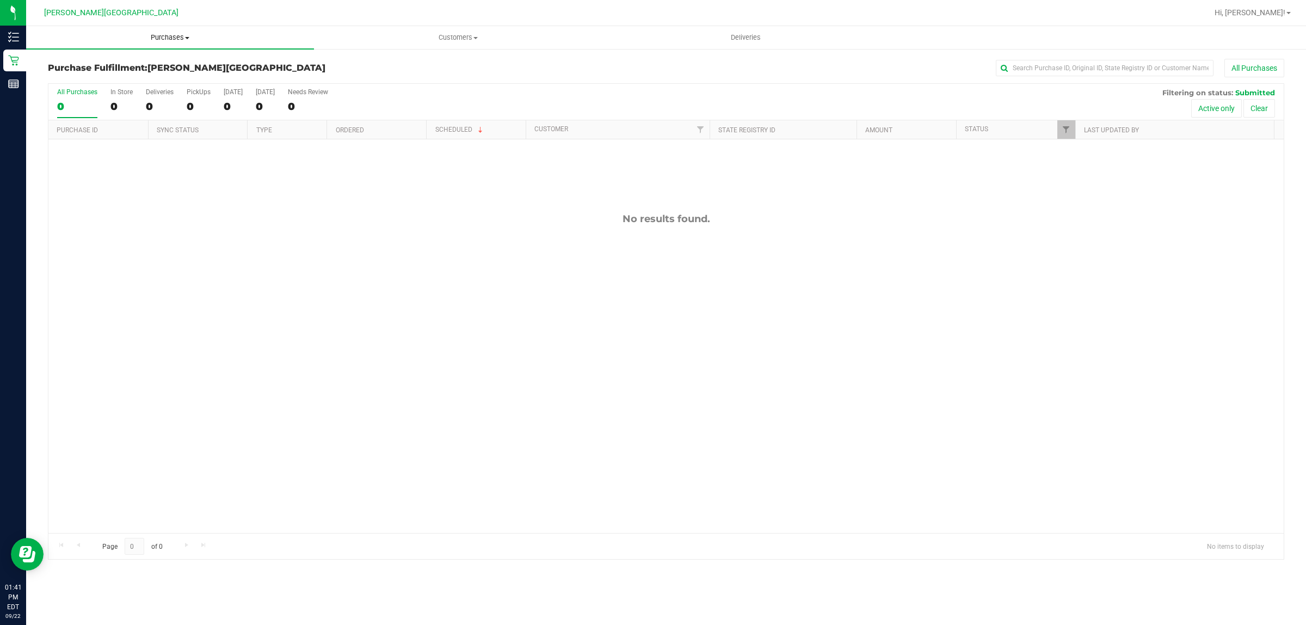
click at [174, 34] on span "Purchases" at bounding box center [170, 38] width 288 height 10
click at [138, 79] on li "Fulfillment" at bounding box center [170, 78] width 288 height 13
click at [217, 275] on div "No results found." at bounding box center [665, 372] width 1235 height 467
click at [155, 36] on span "Purchases" at bounding box center [170, 38] width 288 height 10
click at [136, 75] on li "Fulfillment" at bounding box center [170, 78] width 288 height 13
